Goal: Register for event/course

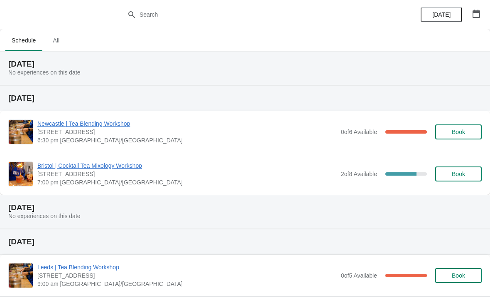
click at [64, 43] on span "All" at bounding box center [56, 40] width 21 height 15
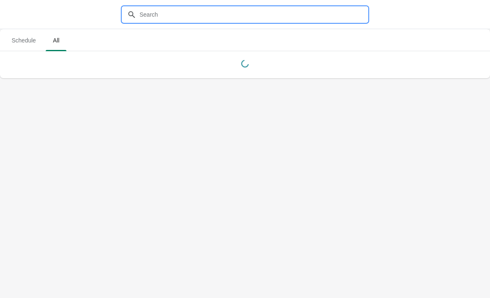
click at [207, 15] on input "text" at bounding box center [253, 14] width 229 height 15
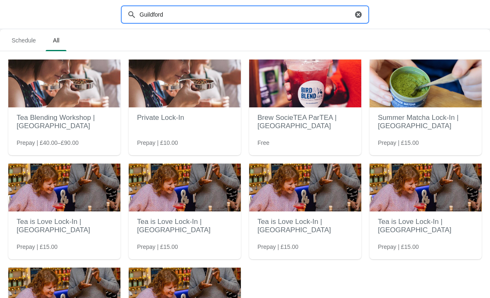
type input "Guildford"
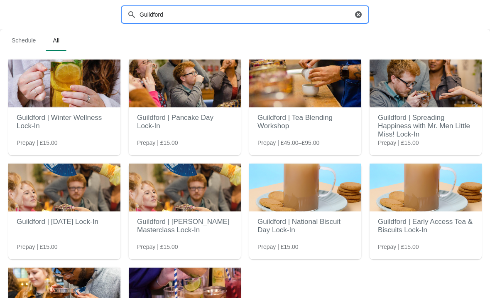
click at [265, 125] on h2 "Guildford | Tea Blending Workshop" at bounding box center [306, 121] width 96 height 25
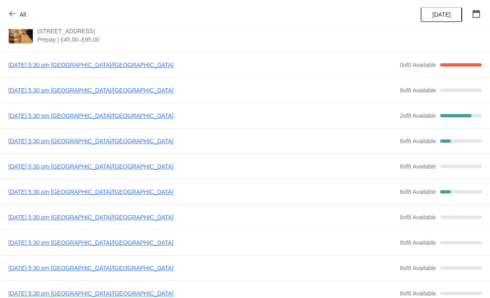
scroll to position [9, 0]
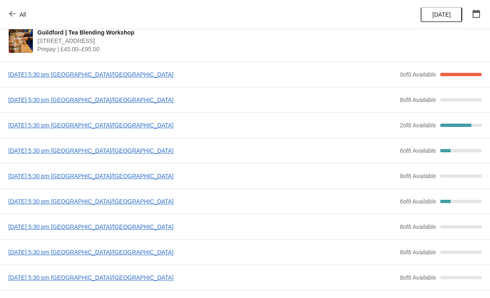
click at [311, 146] on span "[DATE] 5:30 pm [GEOGRAPHIC_DATA]/[GEOGRAPHIC_DATA]" at bounding box center [202, 150] width 388 height 8
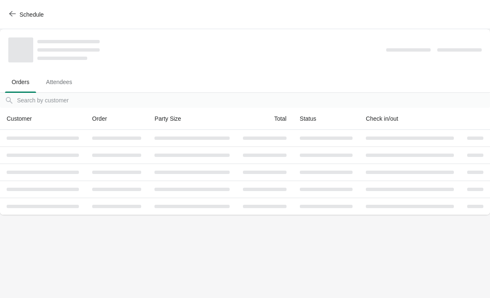
scroll to position [0, 0]
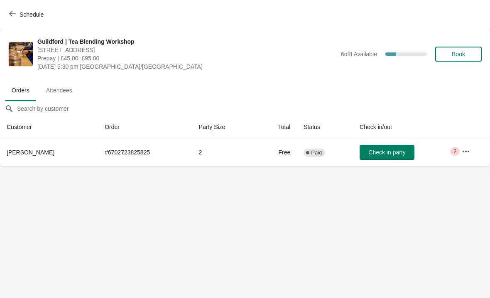
click at [9, 9] on button "Schedule" at bounding box center [27, 14] width 46 height 15
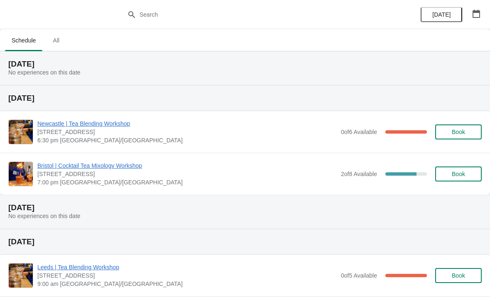
click at [57, 47] on span "All" at bounding box center [56, 40] width 21 height 15
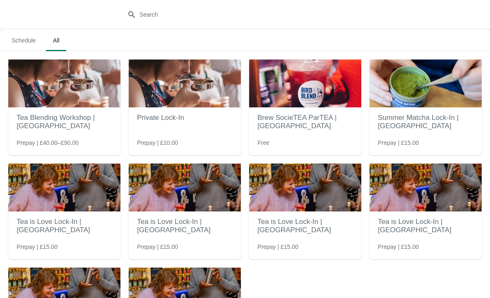
click at [175, 29] on div at bounding box center [245, 14] width 490 height 29
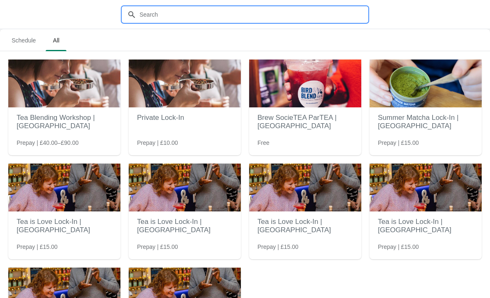
click at [180, 18] on input "text" at bounding box center [253, 14] width 229 height 15
type input "Guildford"
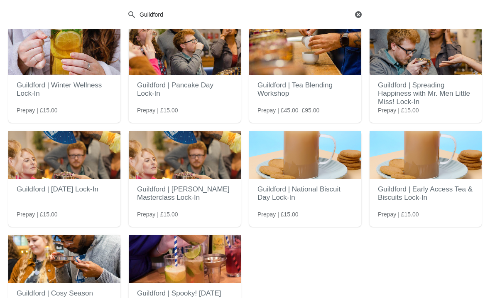
scroll to position [69, 0]
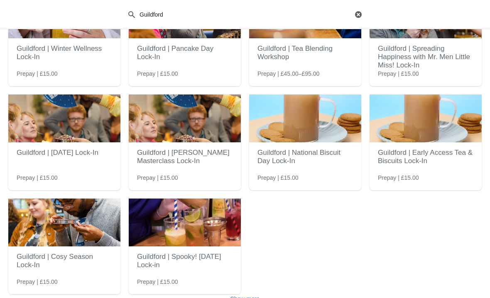
click at [98, 254] on h2 "Guildford | Cosy Season Lock-In" at bounding box center [65, 260] width 96 height 25
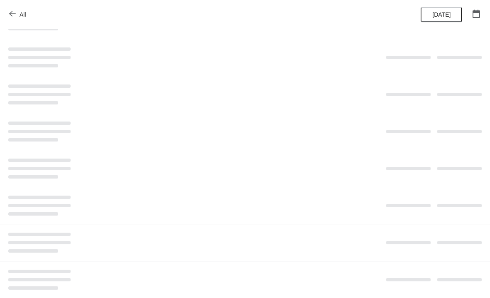
scroll to position [0, 0]
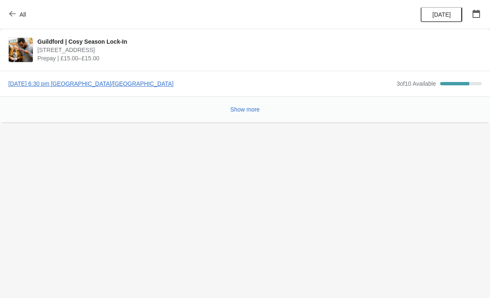
click at [261, 113] on button "Show more" at bounding box center [245, 109] width 36 height 15
click at [263, 111] on button "Show more" at bounding box center [245, 109] width 36 height 15
click at [398, 87] on div "3 of 10 Available" at bounding box center [416, 83] width 39 height 8
click at [415, 89] on div "[DATE] 6:30 pm Europe/[GEOGRAPHIC_DATA] 3 of 10 Available 70 %" at bounding box center [245, 83] width 490 height 25
click at [440, 81] on div "3 of 10 Available 70 %" at bounding box center [439, 83] width 85 height 8
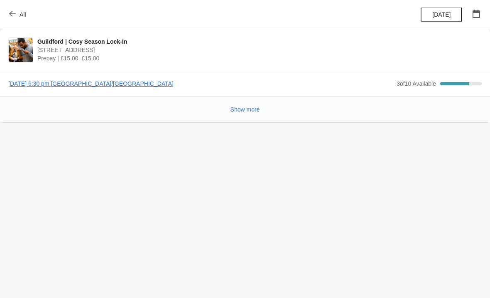
click at [463, 75] on div "[DATE] 6:30 pm Europe/[GEOGRAPHIC_DATA] 3 of 10 Available 70 %" at bounding box center [245, 83] width 490 height 25
click at [267, 105] on div "Show more" at bounding box center [242, 106] width 480 height 16
click at [12, 9] on button "All" at bounding box center [18, 14] width 29 height 15
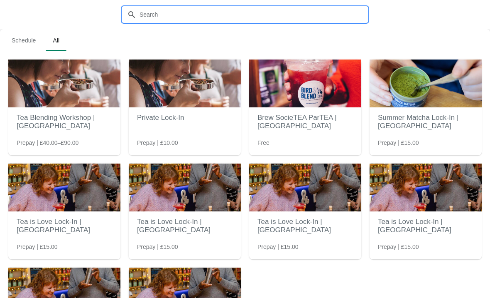
click at [189, 16] on input "text" at bounding box center [253, 14] width 229 height 15
type input "Guildford"
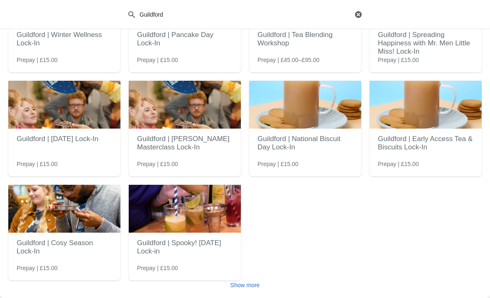
scroll to position [83, 0]
click at [206, 216] on img at bounding box center [185, 208] width 112 height 48
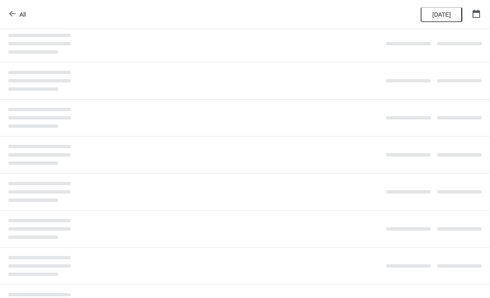
scroll to position [0, 0]
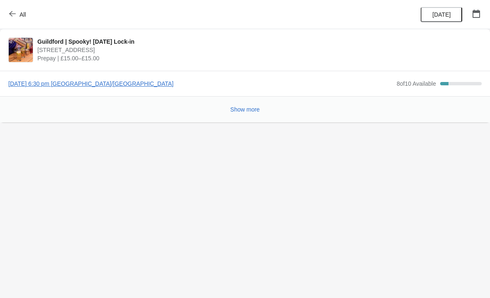
click at [14, 18] on button "All" at bounding box center [18, 14] width 29 height 15
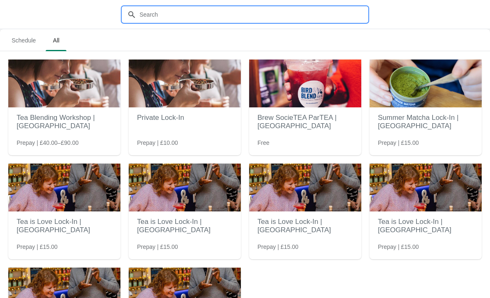
click at [164, 18] on input "text" at bounding box center [253, 14] width 229 height 15
type input "Guil"
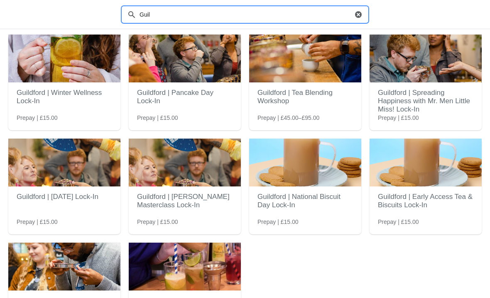
scroll to position [29, 0]
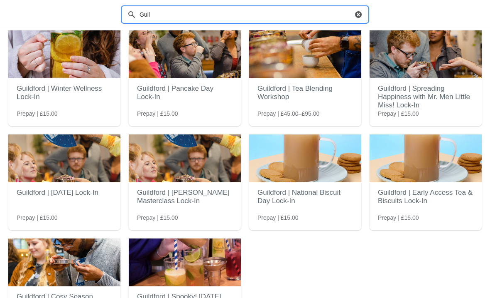
click at [35, 98] on h2 "Guildford | Winter Wellness Lock-In" at bounding box center [65, 92] width 96 height 25
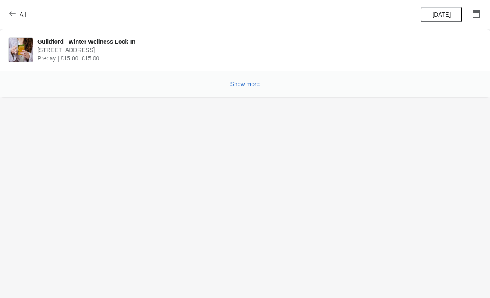
click at [52, 90] on div "Show more" at bounding box center [245, 84] width 490 height 26
click at [235, 81] on span "Show more" at bounding box center [246, 84] width 30 height 7
click at [16, 14] on span "All" at bounding box center [18, 14] width 15 height 8
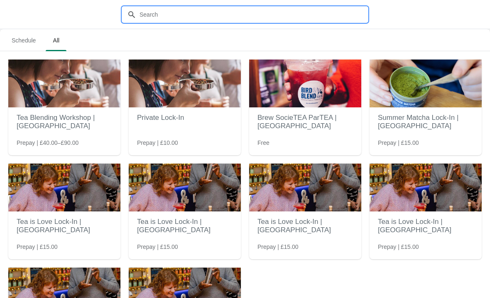
click at [162, 16] on input "text" at bounding box center [253, 14] width 229 height 15
type input "Guildford"
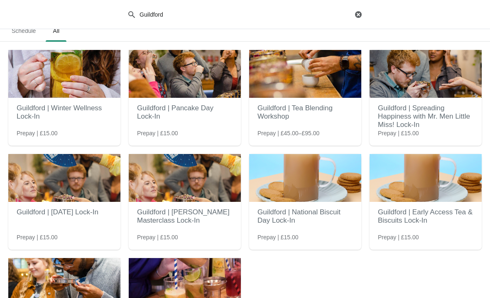
scroll to position [11, 0]
